Goal: Navigation & Orientation: Go to known website

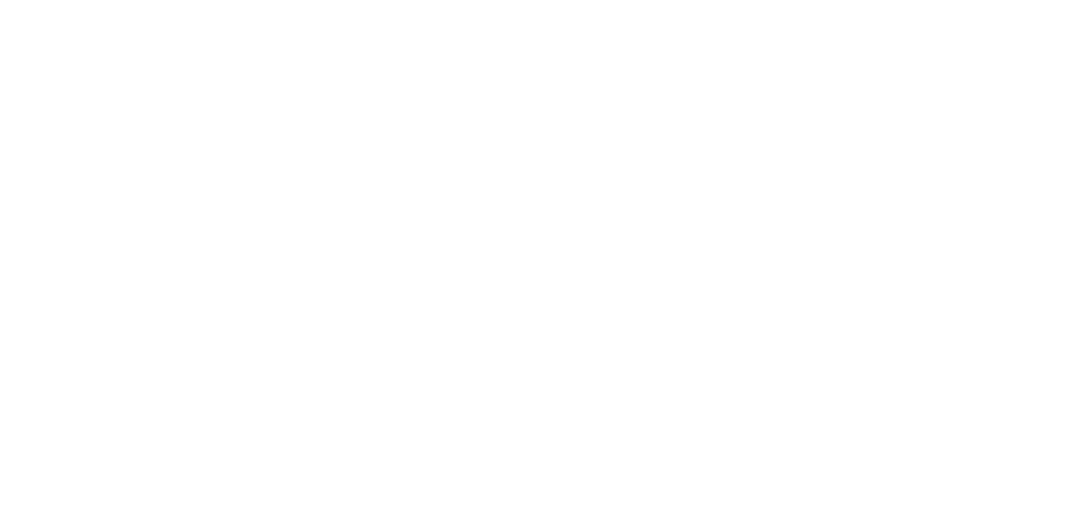
click at [412, 3] on html at bounding box center [540, 3] width 1080 height 6
